Goal: Task Accomplishment & Management: Use online tool/utility

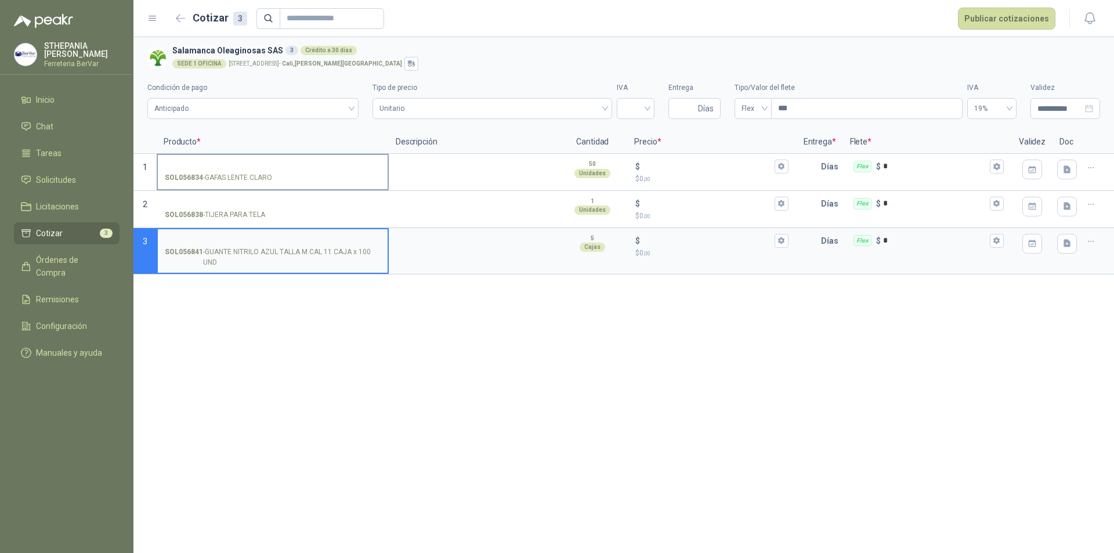
click at [253, 158] on label "SOL056834 - GAFAS LENTE CLARO" at bounding box center [273, 171] width 230 height 33
click at [253, 162] on input "SOL056834 - GAFAS LENTE CLARO" at bounding box center [273, 166] width 216 height 9
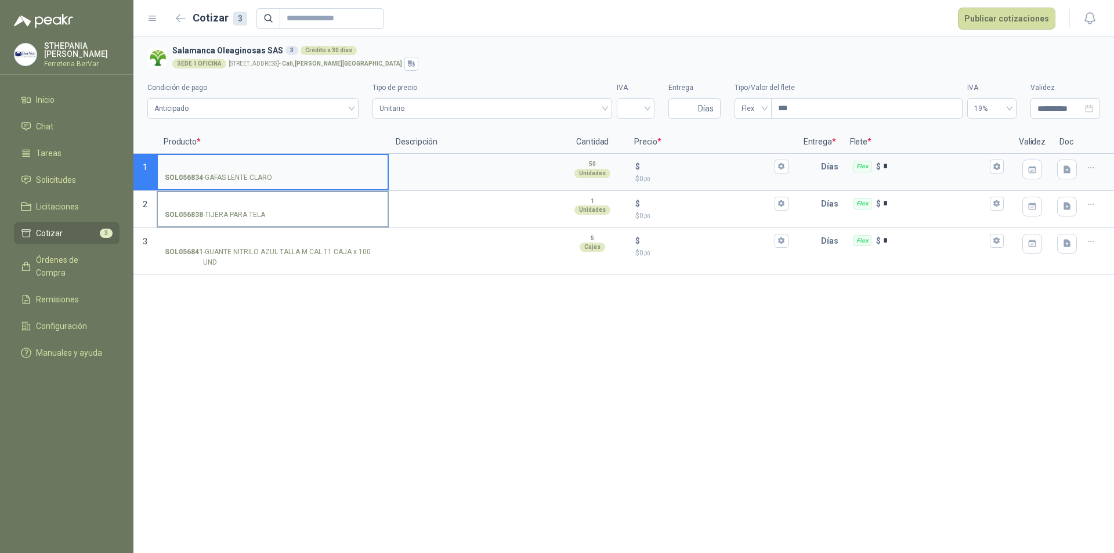
click at [240, 193] on label "SOL056838 - TIJERA PARA TELA" at bounding box center [273, 208] width 230 height 33
click at [240, 200] on input "SOL056838 - TIJERA PARA TELA" at bounding box center [273, 204] width 216 height 9
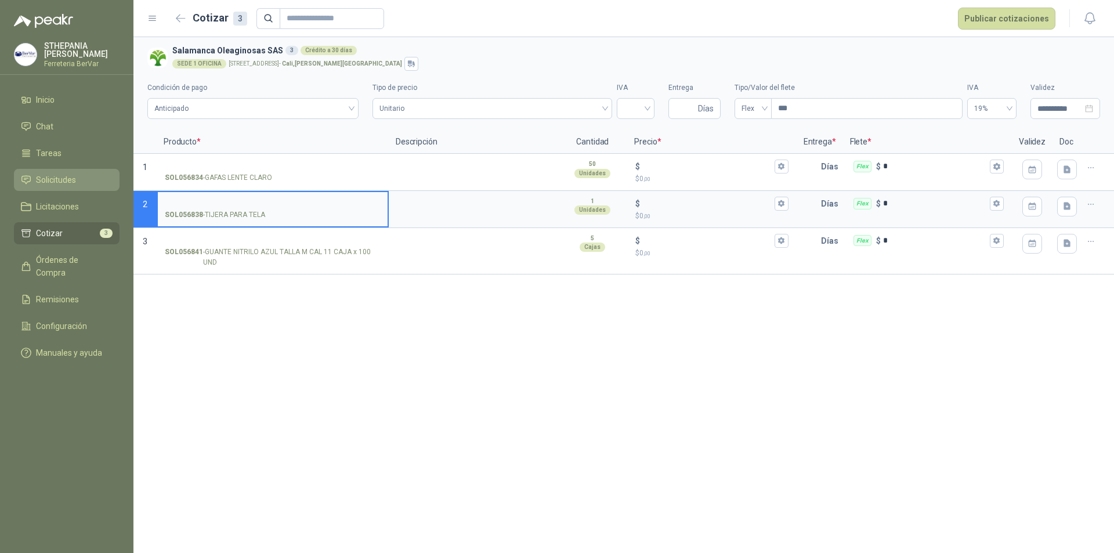
click at [57, 174] on span "Solicitudes" at bounding box center [56, 179] width 40 height 13
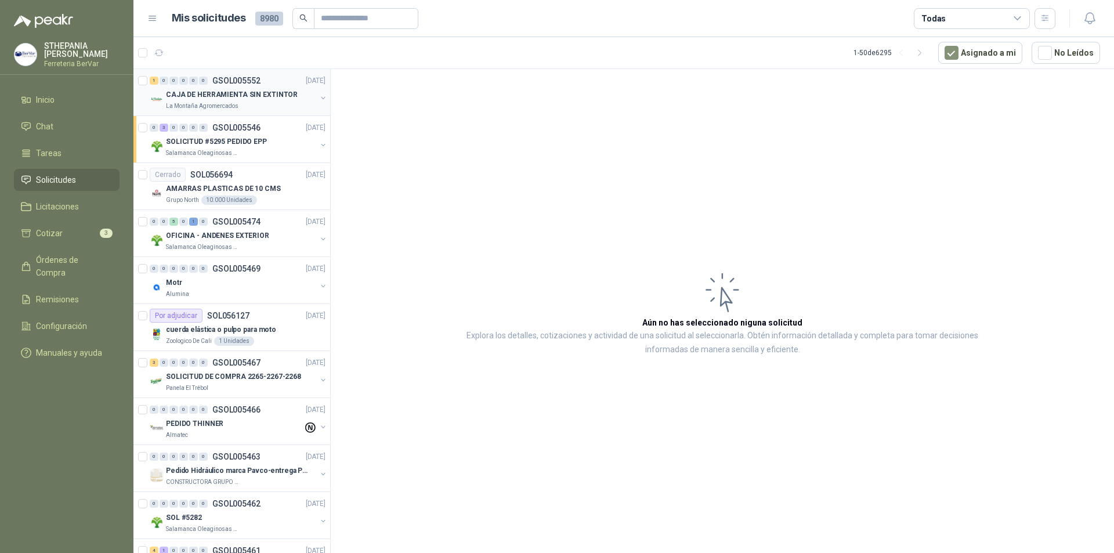
click at [265, 95] on p "CAJA DE HERRAMIENTA SIN EXTINTOR" at bounding box center [232, 94] width 132 height 11
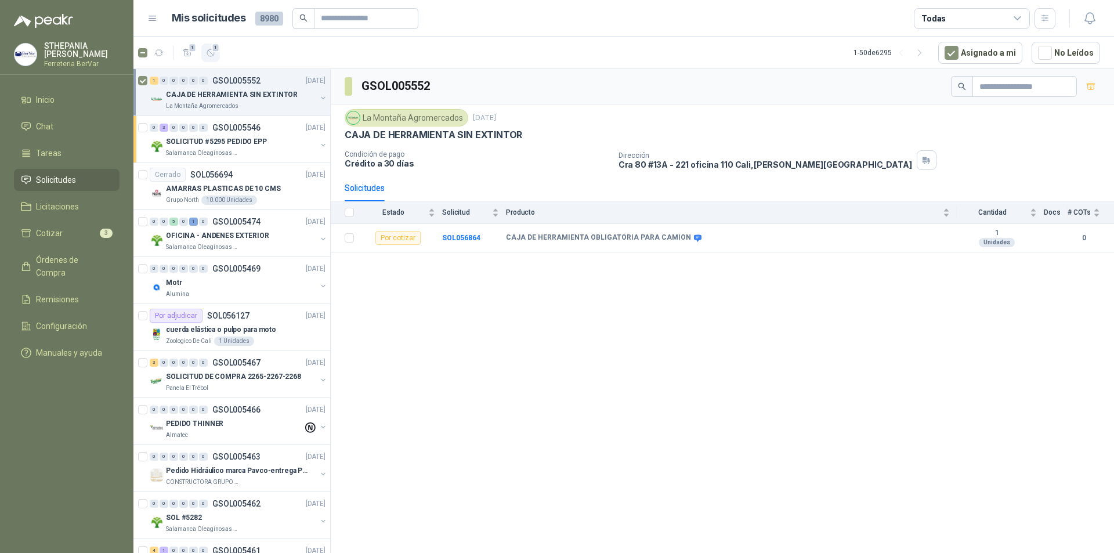
click at [209, 50] on icon "button" at bounding box center [210, 52] width 7 height 7
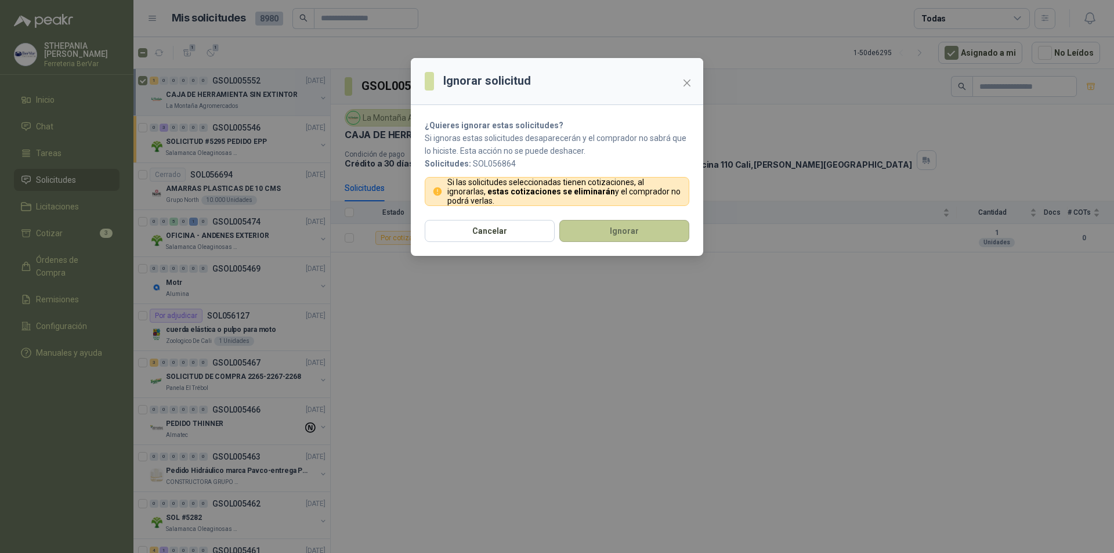
click at [600, 234] on button "Ignorar" at bounding box center [624, 231] width 130 height 22
